Goal: Entertainment & Leisure: Consume media (video, audio)

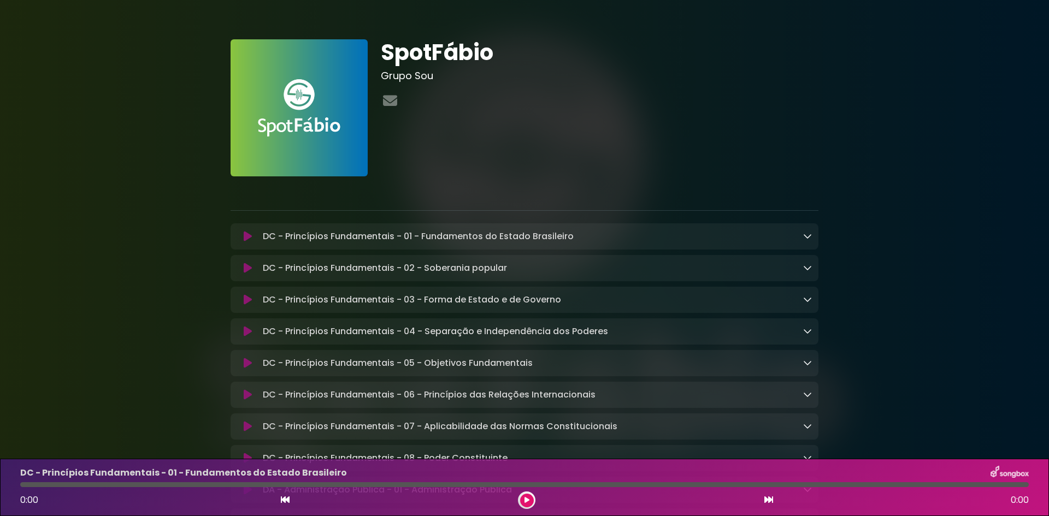
click at [527, 500] on icon at bounding box center [526, 500] width 5 height 7
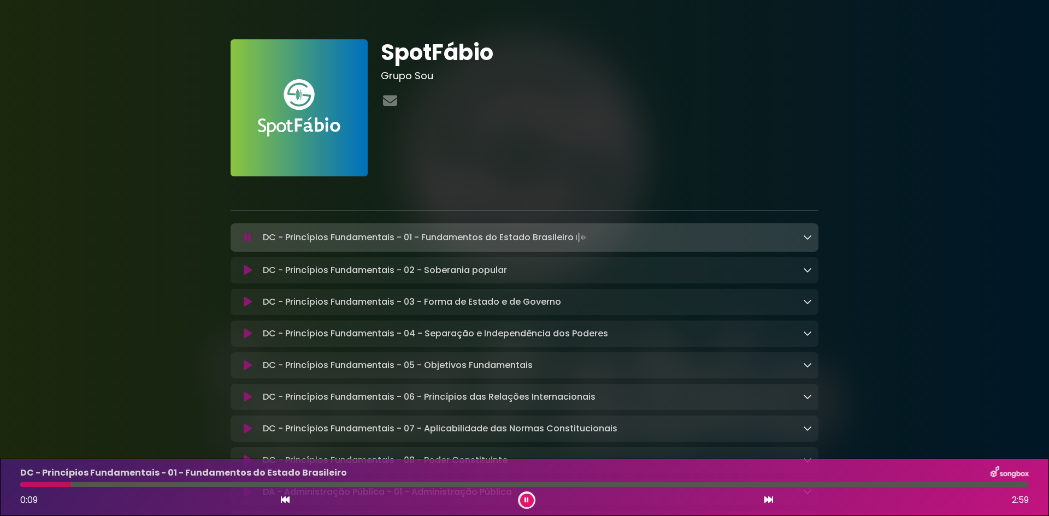
click at [527, 500] on icon at bounding box center [526, 500] width 4 height 7
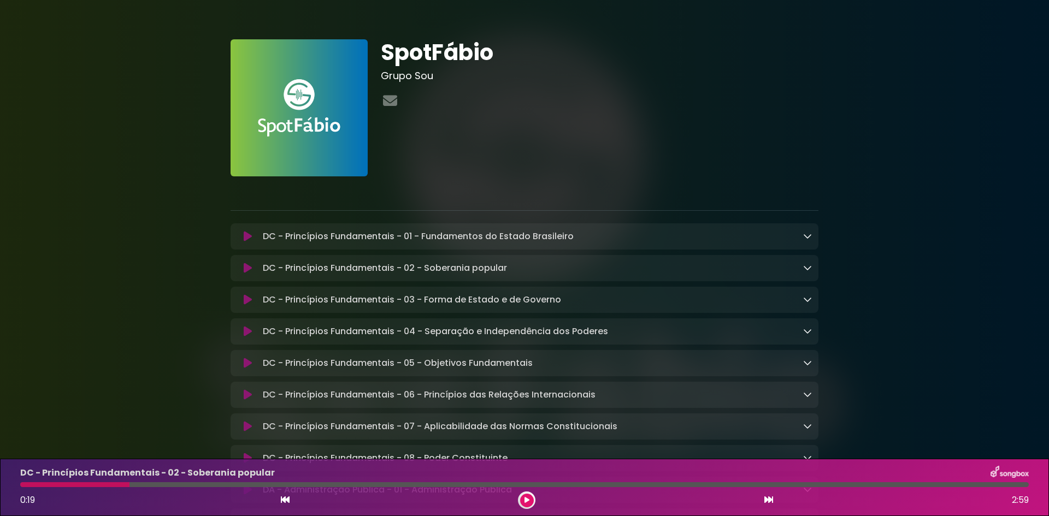
click at [527, 500] on icon at bounding box center [526, 500] width 5 height 7
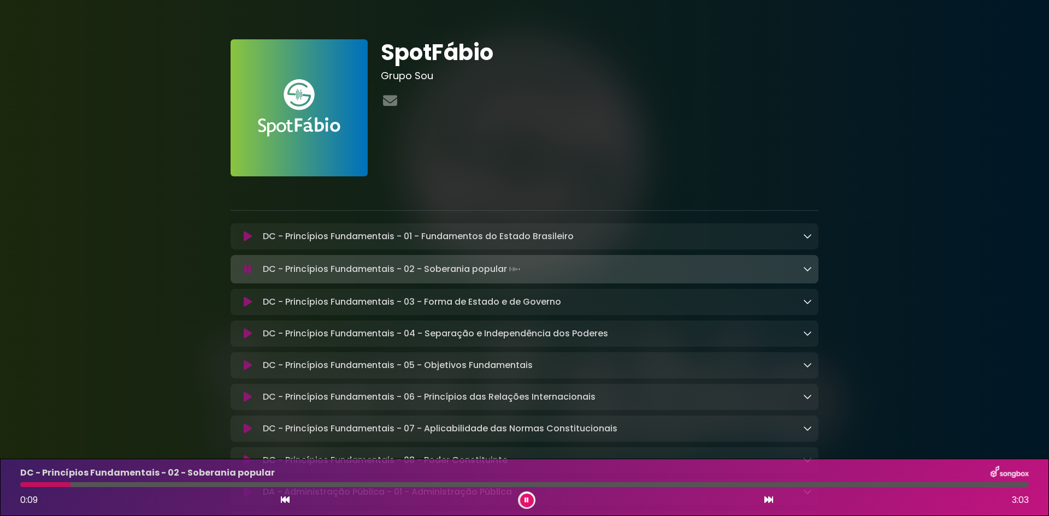
click at [527, 500] on icon at bounding box center [526, 500] width 4 height 7
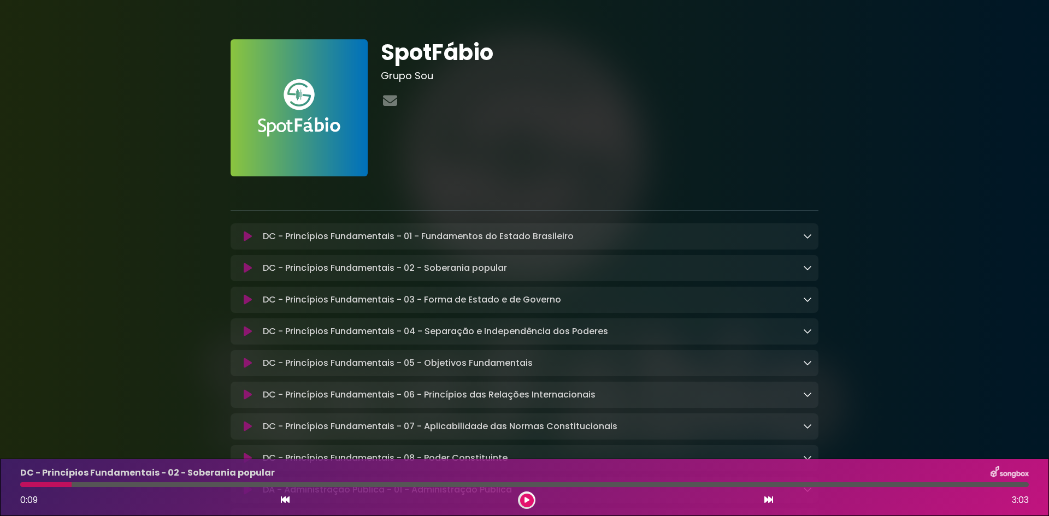
click at [527, 500] on icon at bounding box center [526, 500] width 5 height 7
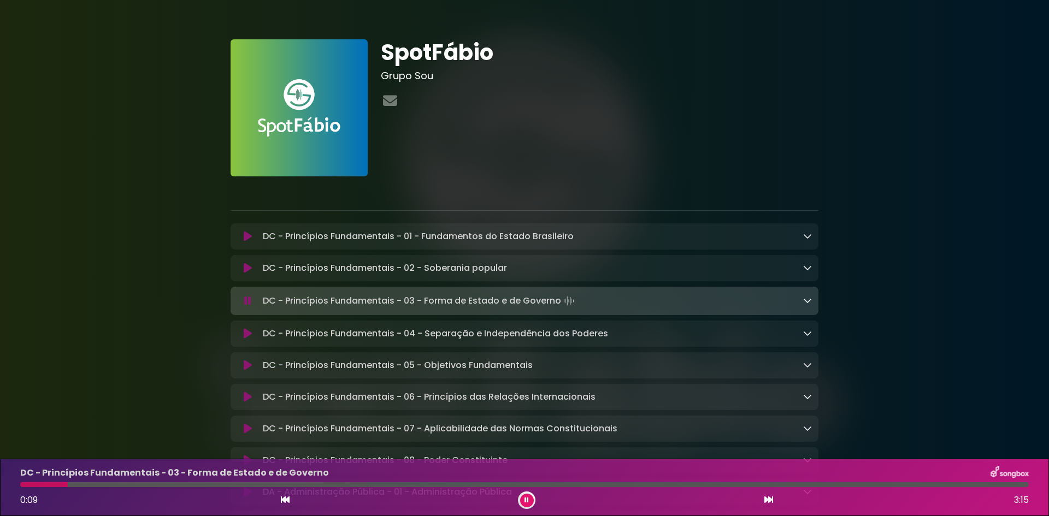
click at [527, 500] on icon at bounding box center [526, 500] width 4 height 7
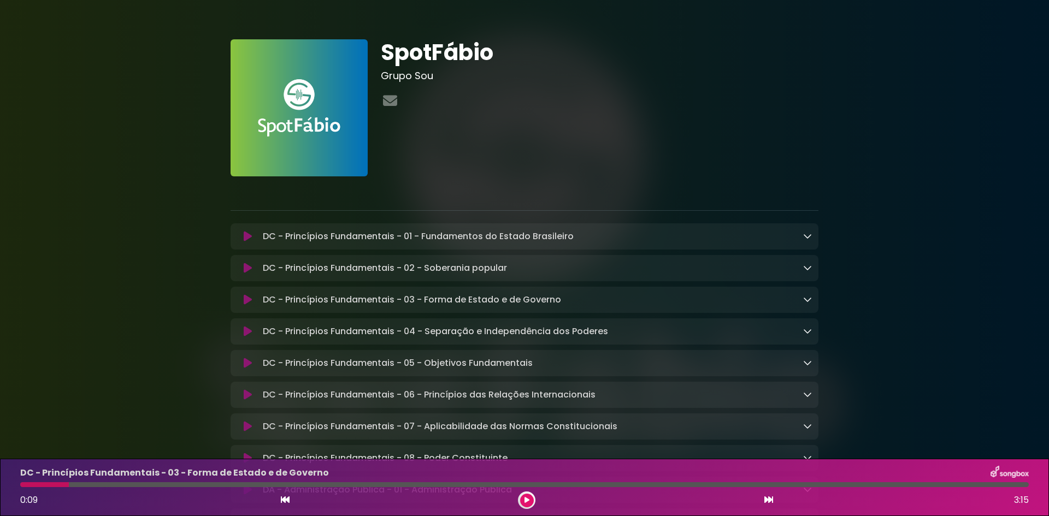
click at [527, 500] on icon at bounding box center [526, 500] width 5 height 7
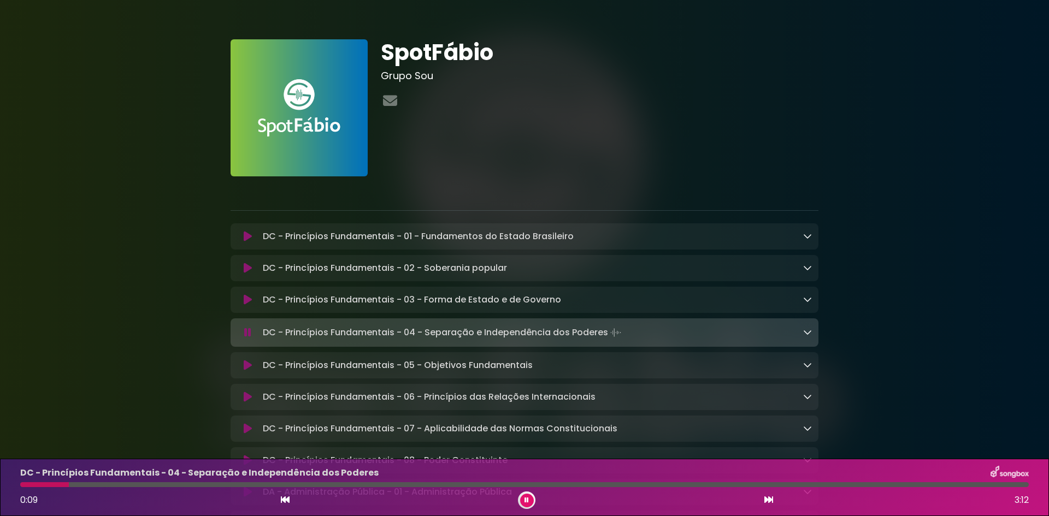
click at [527, 500] on icon at bounding box center [526, 500] width 4 height 7
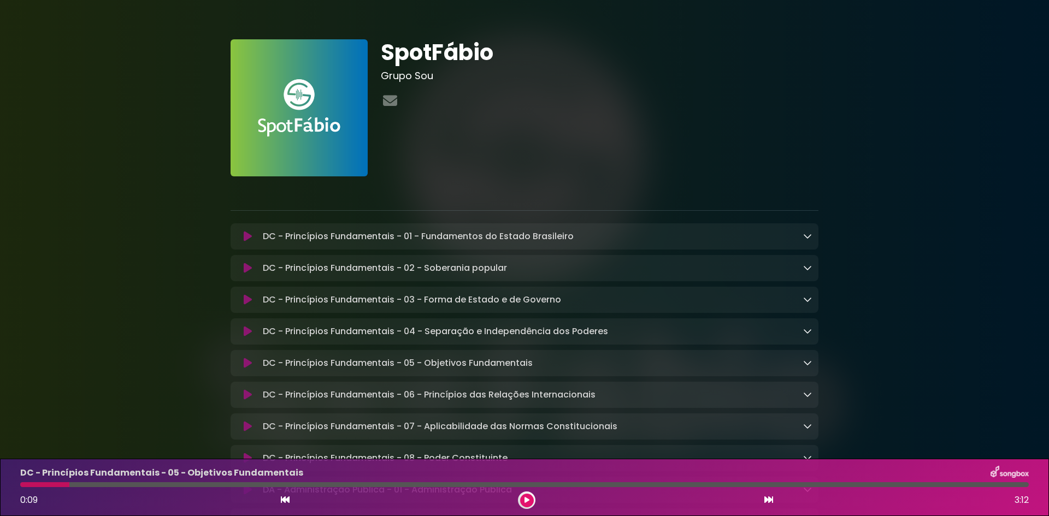
click at [527, 500] on icon at bounding box center [526, 500] width 5 height 7
